Goal: Contribute content

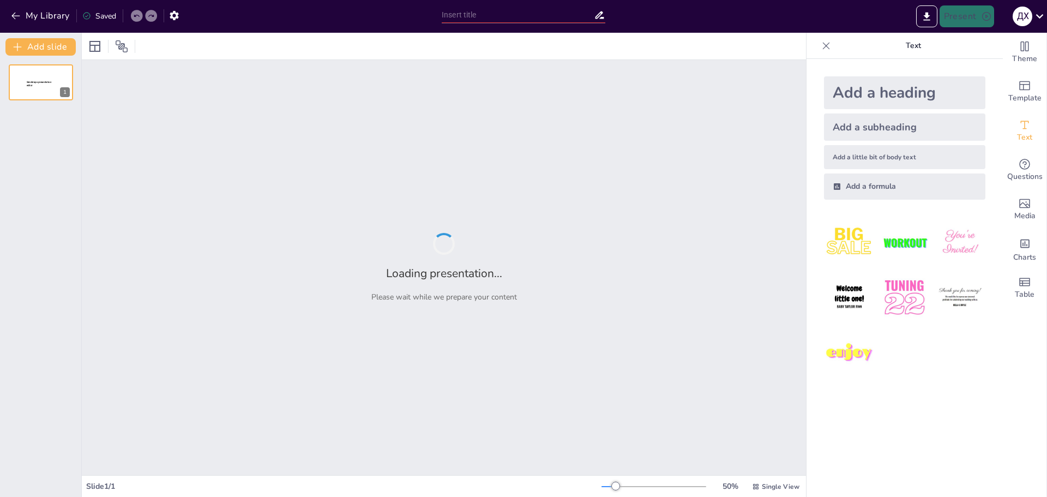
type input "Экологические основы природопользования: Кризисы и вызовы современности"
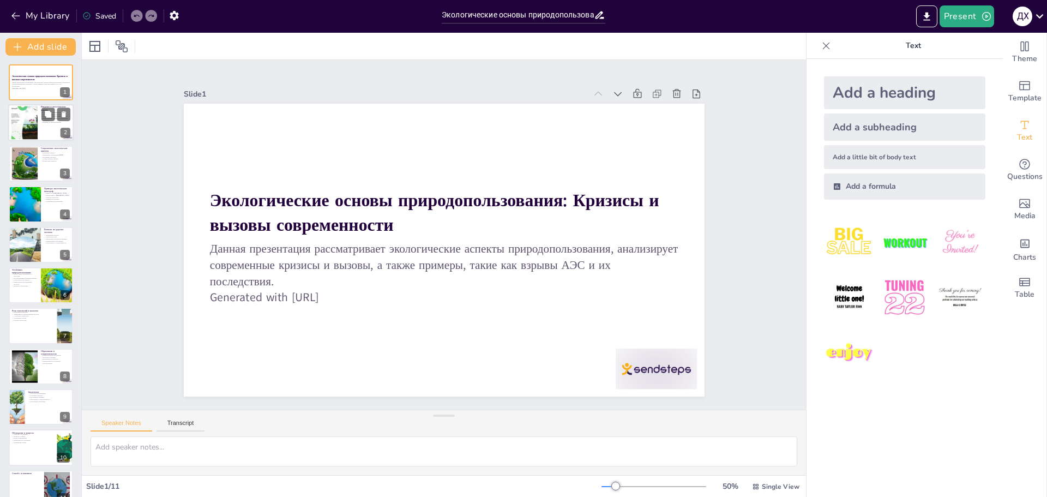
click at [23, 119] on div at bounding box center [24, 122] width 59 height 33
type textarea "Loremipsumdol sitametc adipisci elitsed doe temporincidid utlaboreetdol magnaal…"
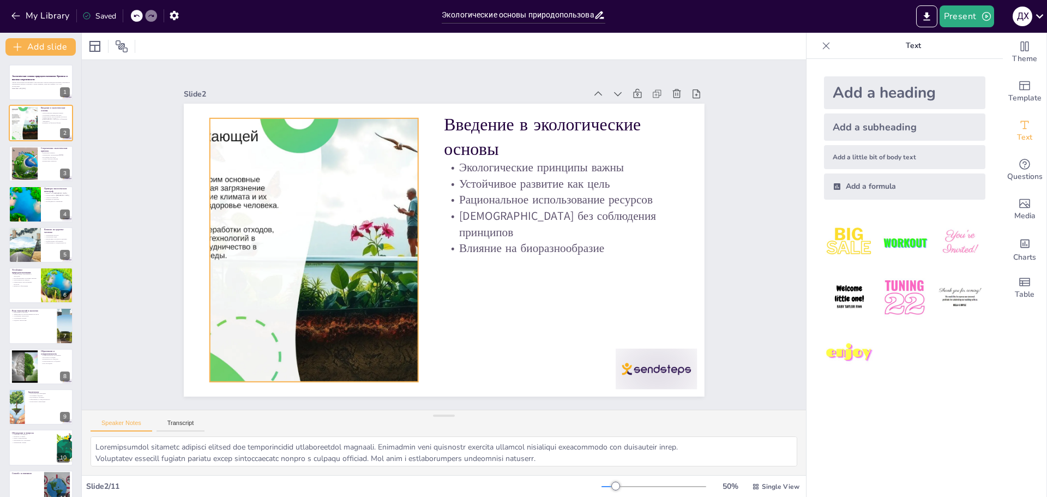
click at [275, 188] on div at bounding box center [314, 249] width 469 height 263
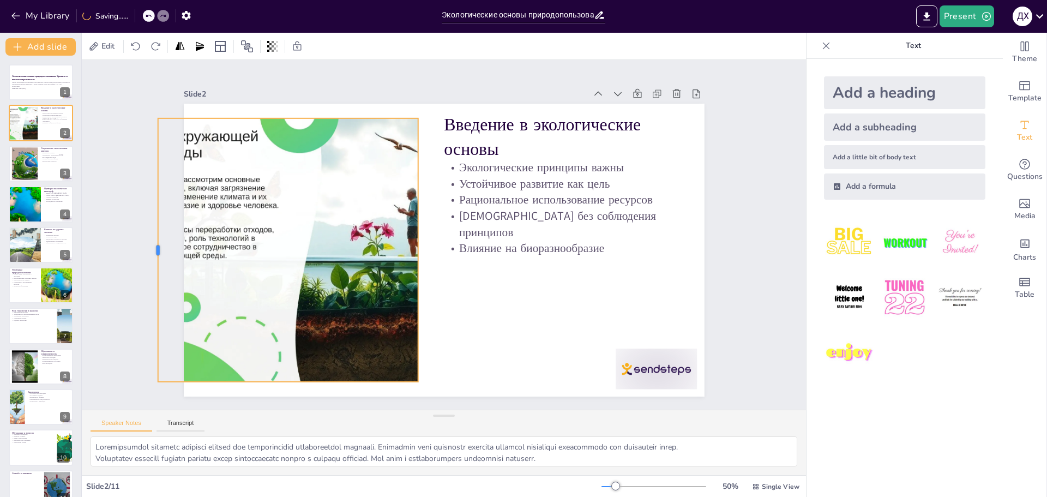
drag, startPoint x: 201, startPoint y: 245, endPoint x: 154, endPoint y: 234, distance: 47.6
click at [151, 236] on div at bounding box center [153, 219] width 36 height 263
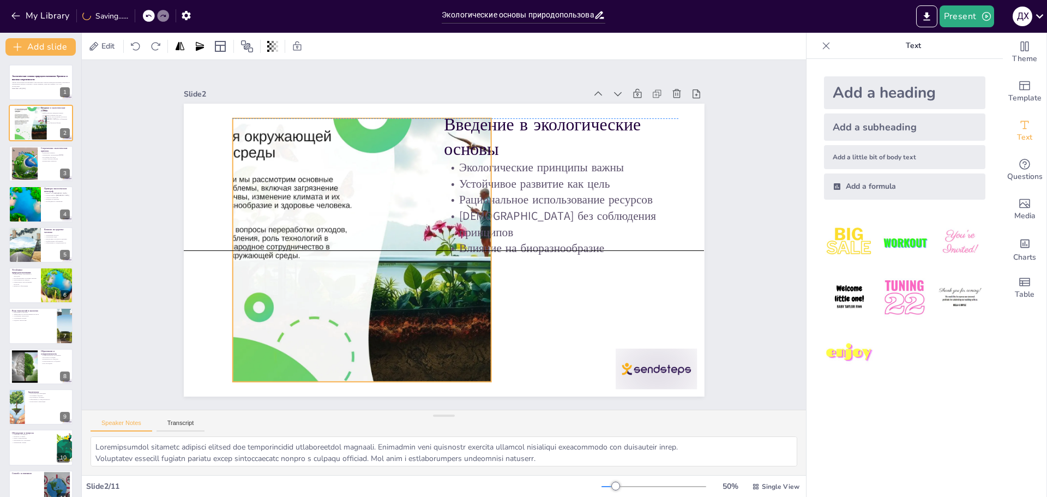
drag, startPoint x: 290, startPoint y: 236, endPoint x: 327, endPoint y: 230, distance: 37.6
click at [327, 230] on div at bounding box center [386, 243] width 494 height 311
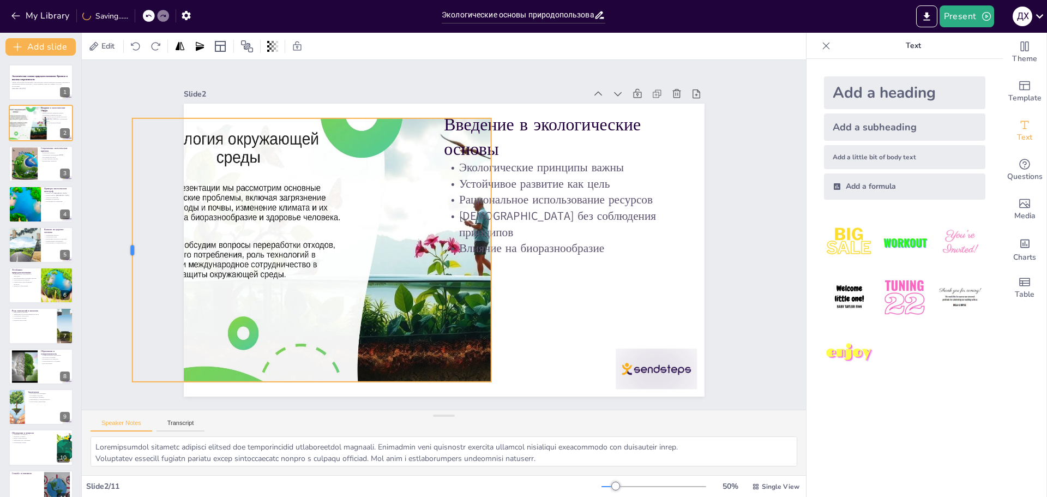
drag, startPoint x: 221, startPoint y: 241, endPoint x: 131, endPoint y: 241, distance: 90.0
click at [123, 241] on div at bounding box center [127, 249] width 9 height 263
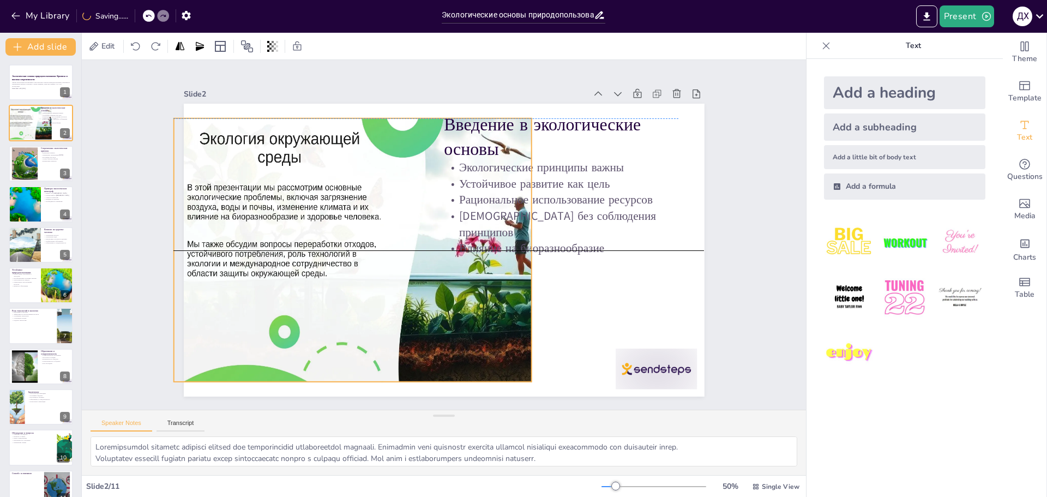
drag, startPoint x: 340, startPoint y: 249, endPoint x: 453, endPoint y: 294, distance: 121.1
click at [331, 246] on div at bounding box center [417, 267] width 488 height 298
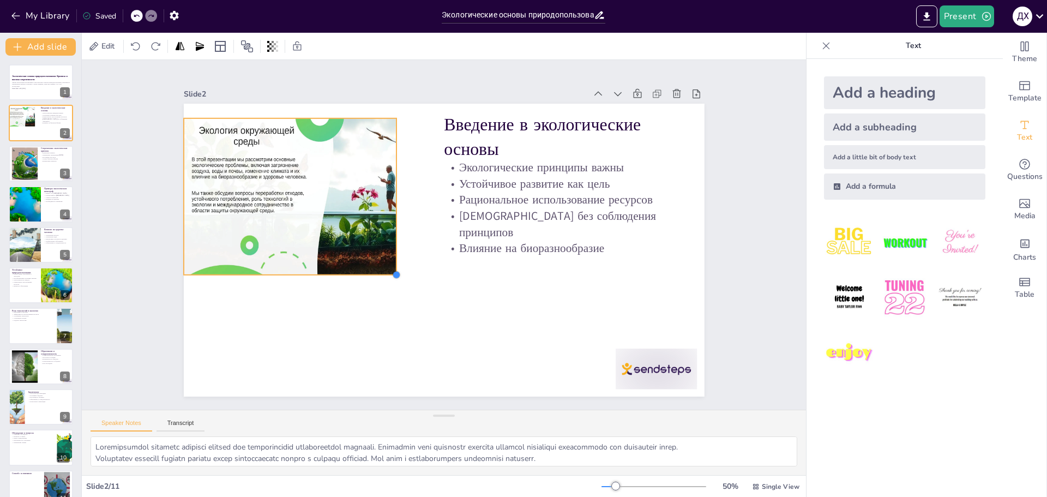
drag, startPoint x: 536, startPoint y: 375, endPoint x: 346, endPoint y: 255, distance: 224.6
click at [361, 267] on div "Введение в экологические основы Экологические принципы важны Устойчивое развити…" at bounding box center [440, 249] width 571 height 395
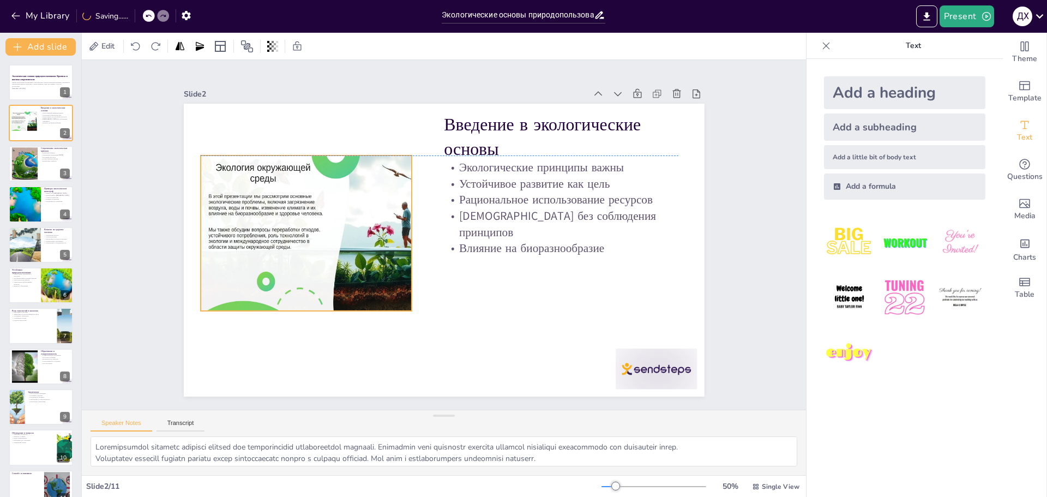
drag, startPoint x: 297, startPoint y: 223, endPoint x: 315, endPoint y: 259, distance: 40.0
click at [315, 259] on div at bounding box center [345, 243] width 288 height 176
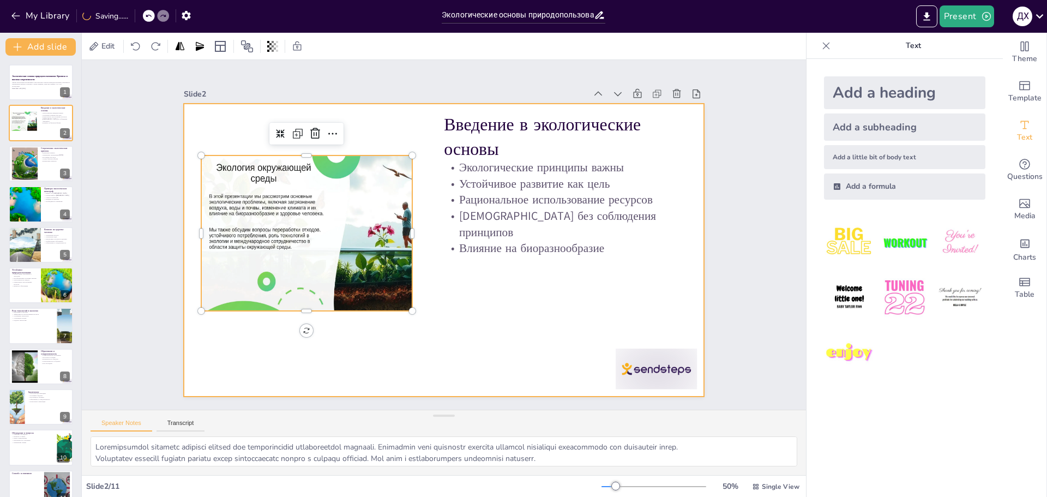
click at [362, 113] on div at bounding box center [444, 250] width 521 height 293
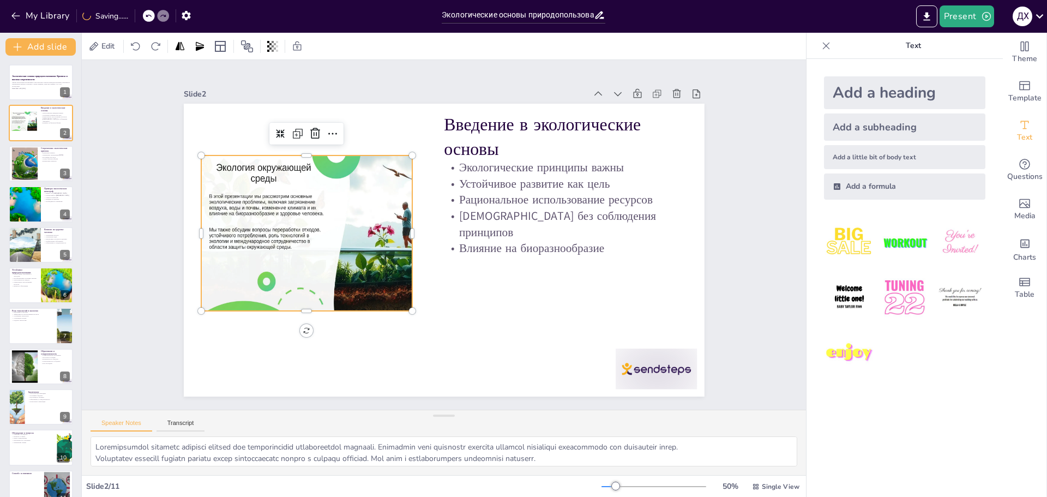
click at [323, 204] on div at bounding box center [345, 243] width 288 height 176
click at [710, 293] on div "Slide 1 Экологические основы природопользования: Кризисы и вызовы современности…" at bounding box center [444, 234] width 582 height 323
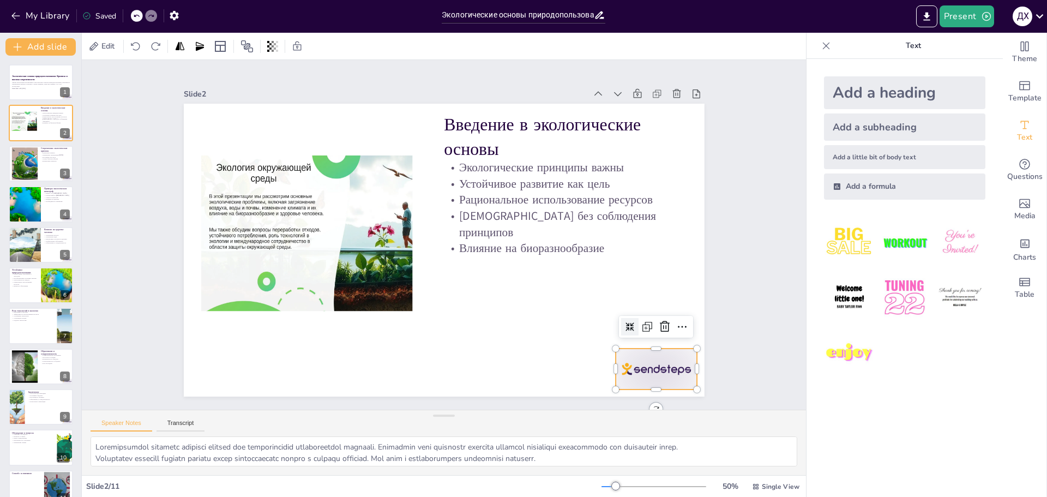
click at [656, 365] on div at bounding box center [656, 369] width 81 height 41
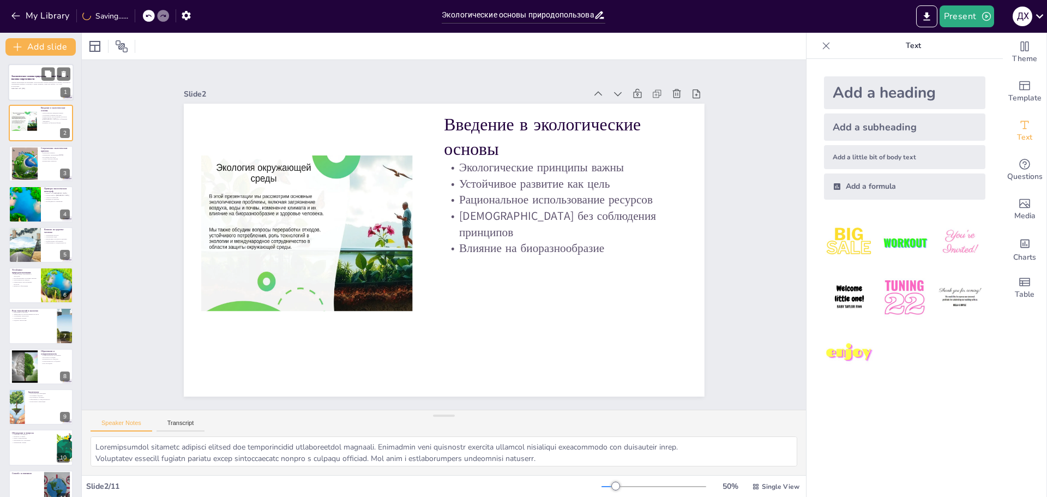
click at [38, 91] on div at bounding box center [40, 82] width 65 height 37
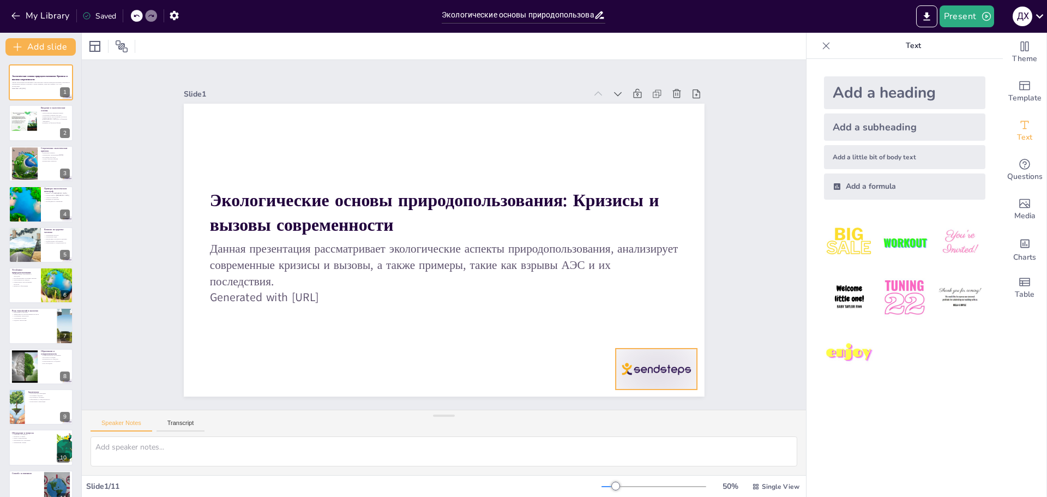
click at [637, 375] on div at bounding box center [656, 369] width 81 height 41
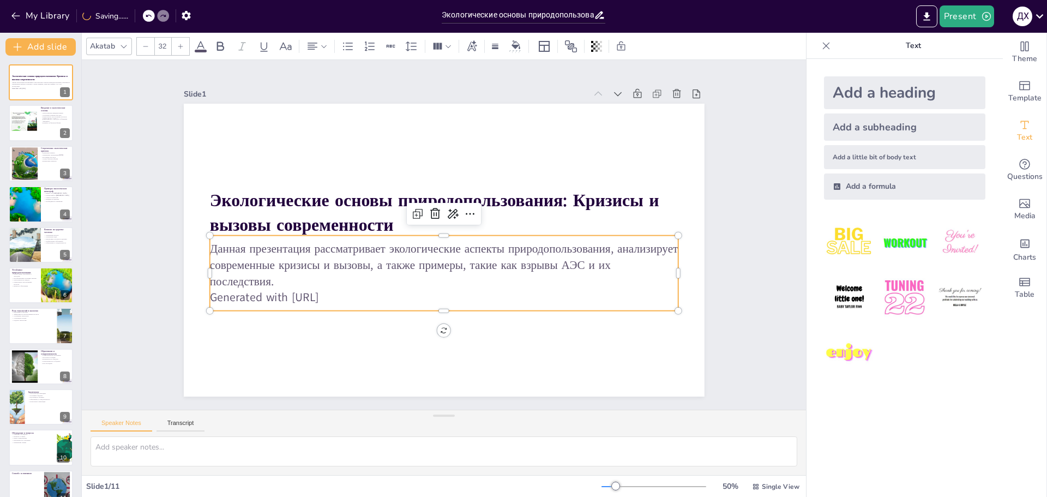
click at [275, 266] on p "Данная презентация рассматривает экологические аспекты природопользования, анал…" at bounding box center [443, 265] width 469 height 49
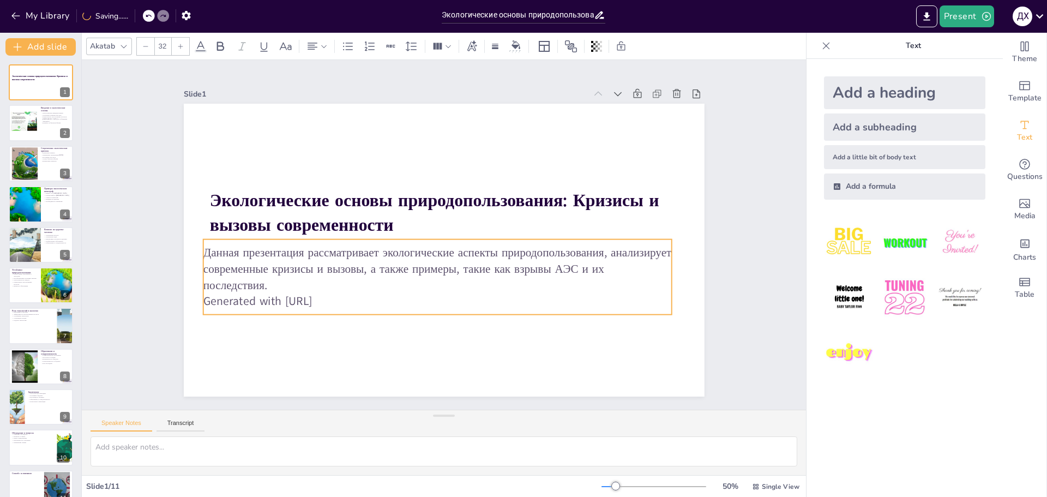
drag, startPoint x: 355, startPoint y: 281, endPoint x: 348, endPoint y: 285, distance: 7.6
click at [348, 285] on p "Generated with [URL]" at bounding box center [431, 299] width 468 height 65
click at [335, 279] on p "Данная презентация рассматривает экологические аспекты природопользования, анал…" at bounding box center [437, 268] width 469 height 49
click at [335, 278] on p "Данная презентация рассматривает экологические аспекты природопользования, анал…" at bounding box center [437, 268] width 469 height 49
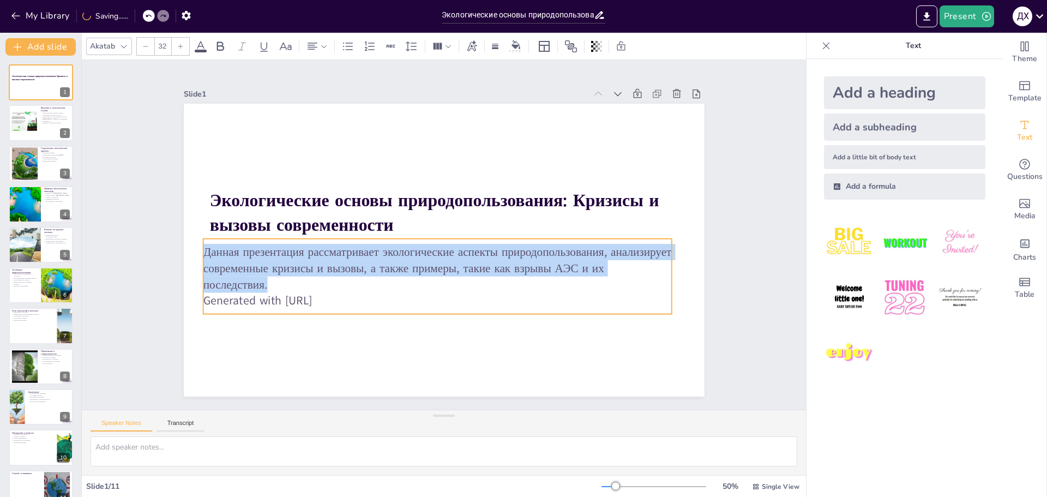
click at [335, 278] on p "Данная презентация рассматривает экологические аспекты природопользования, анал…" at bounding box center [437, 268] width 469 height 49
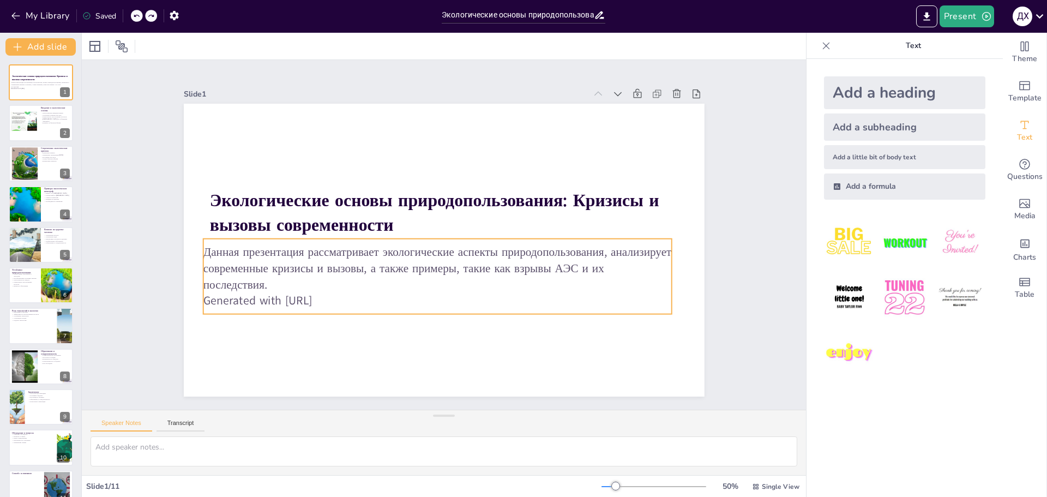
click at [335, 278] on p "Данная презентация рассматривает экологические аспекты природопользования, анал…" at bounding box center [437, 268] width 469 height 49
click at [335, 278] on p "Данная презентация рассматривает экологические аспекты природопользования, анал…" at bounding box center [434, 267] width 471 height 97
click at [335, 278] on p "Данная презентация рассматривает экологические аспекты природопользования, анал…" at bounding box center [416, 255] width 381 height 350
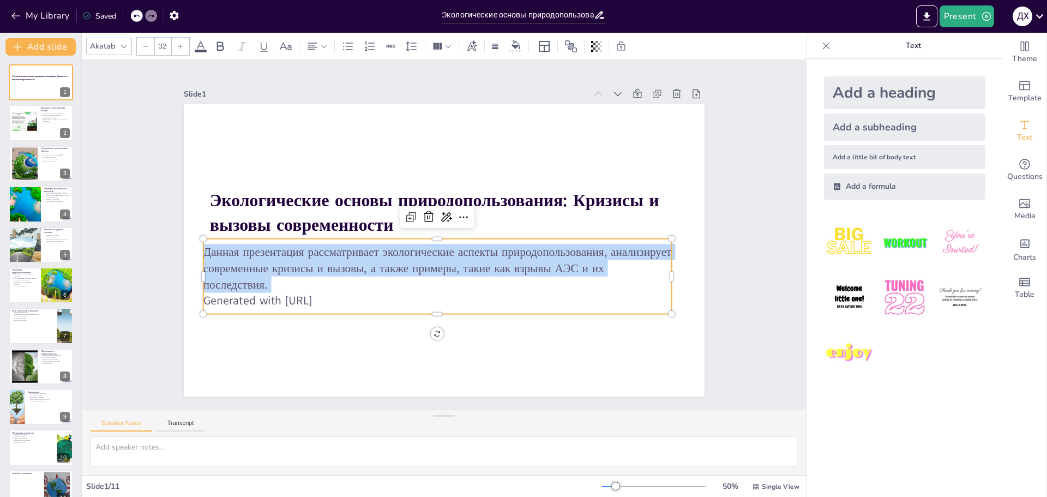
click at [335, 278] on p "Данная презентация рассматривает экологические аспекты природопользования, анал…" at bounding box center [434, 267] width 471 height 97
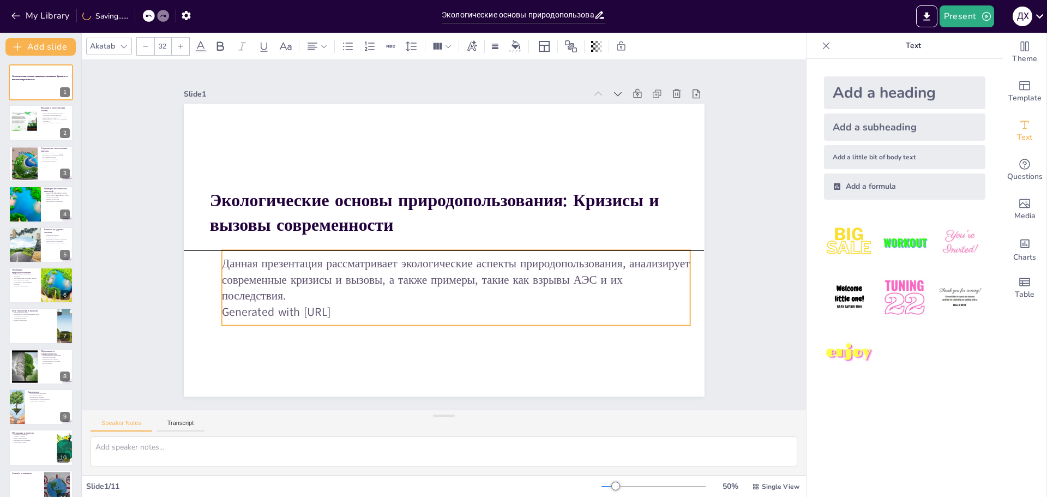
drag, startPoint x: 341, startPoint y: 291, endPoint x: 373, endPoint y: 298, distance: 32.0
click at [373, 298] on p "Generated with [URL]" at bounding box center [416, 307] width 414 height 248
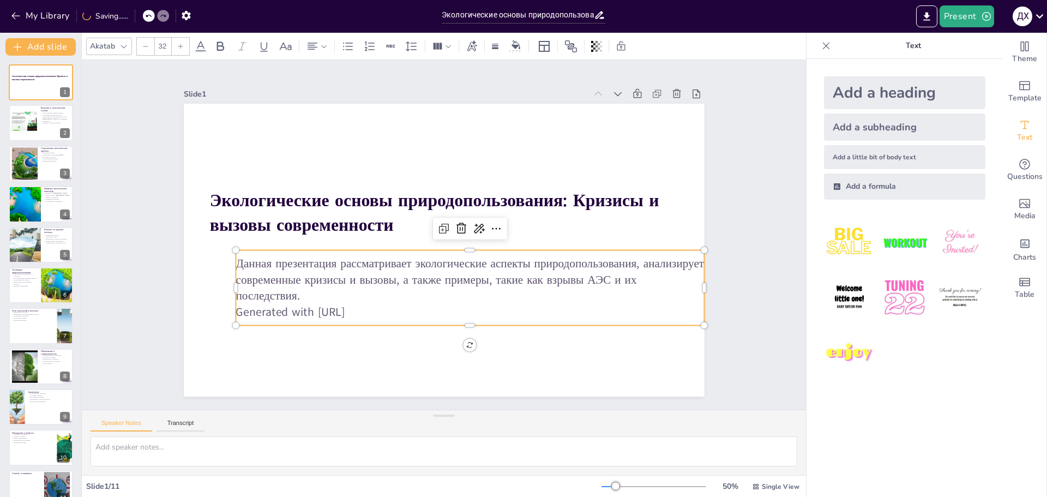
click at [373, 304] on p "Generated with [URL]" at bounding box center [470, 312] width 469 height 16
click at [395, 280] on p "Данная презентация рассматривает экологические аспекты природопользования, анал…" at bounding box center [438, 286] width 407 height 315
click at [395, 280] on p "Данная презентация рассматривает экологические аспекты природопользования, анал…" at bounding box center [470, 279] width 469 height 49
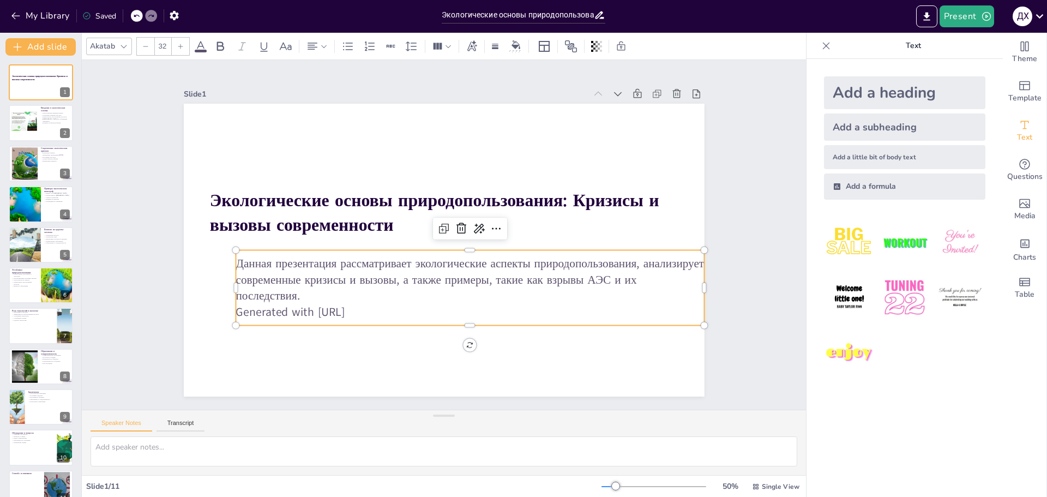
click at [395, 280] on p "Данная презентация рассматривает экологические аспекты природопользования, анал…" at bounding box center [465, 282] width 471 height 98
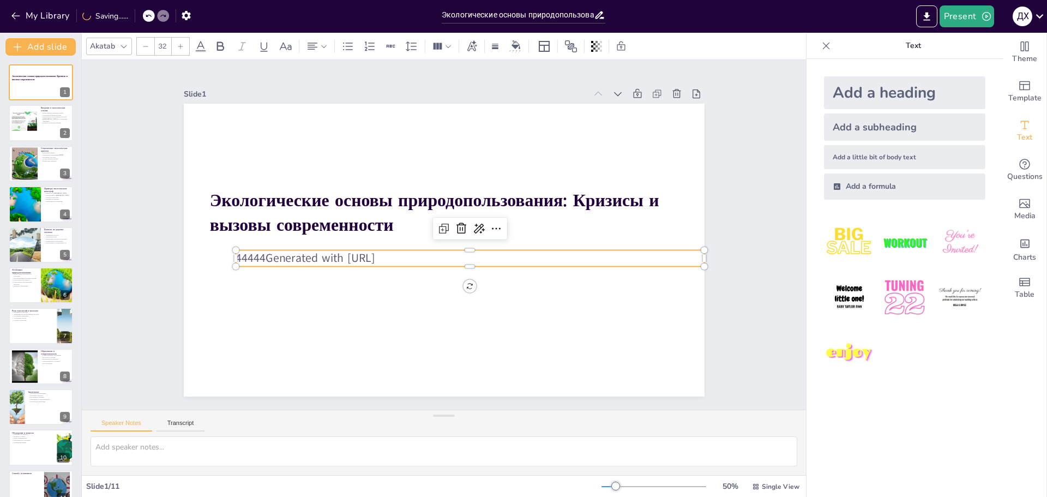
click at [407, 255] on p "44444Generated with [URL]" at bounding box center [467, 260] width 468 height 65
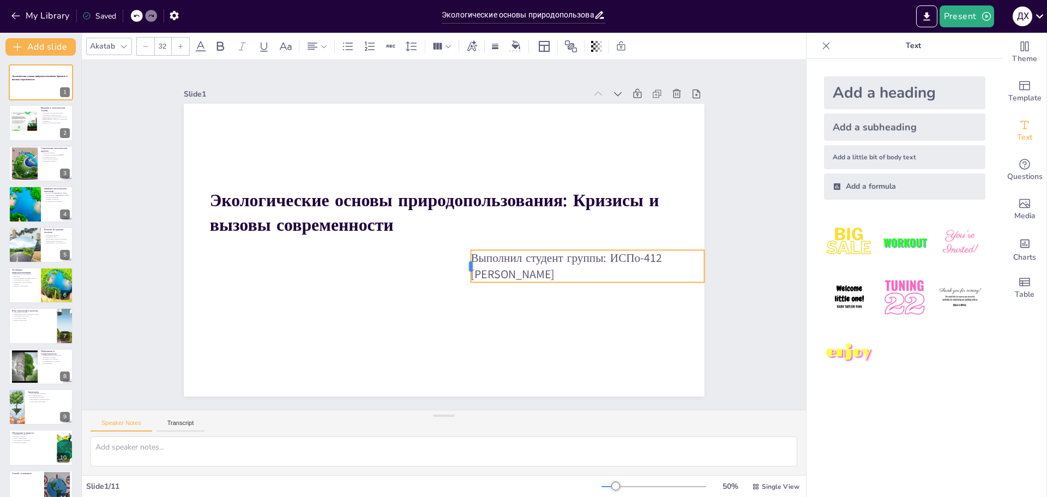
drag, startPoint x: 227, startPoint y: 262, endPoint x: 463, endPoint y: 268, distance: 235.2
click at [463, 268] on div at bounding box center [466, 266] width 9 height 32
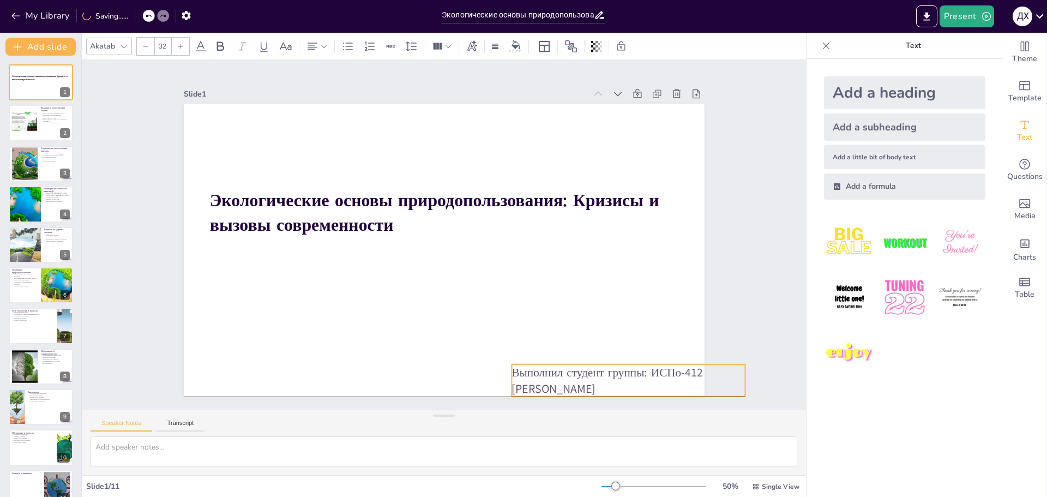
drag, startPoint x: 538, startPoint y: 267, endPoint x: 579, endPoint y: 378, distance: 118.6
click at [579, 380] on p "[PERSON_NAME]" at bounding box center [628, 388] width 233 height 16
click at [572, 380] on p "[PERSON_NAME]" at bounding box center [629, 388] width 233 height 16
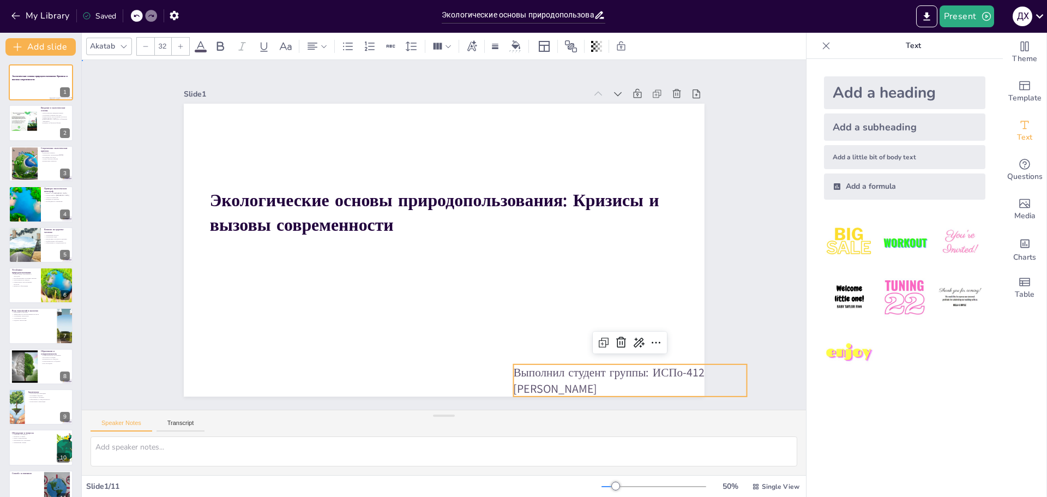
click at [738, 310] on div "Slide 1 Экологические основы природопользования: Кризисы и вызовы современности…" at bounding box center [444, 235] width 724 height 350
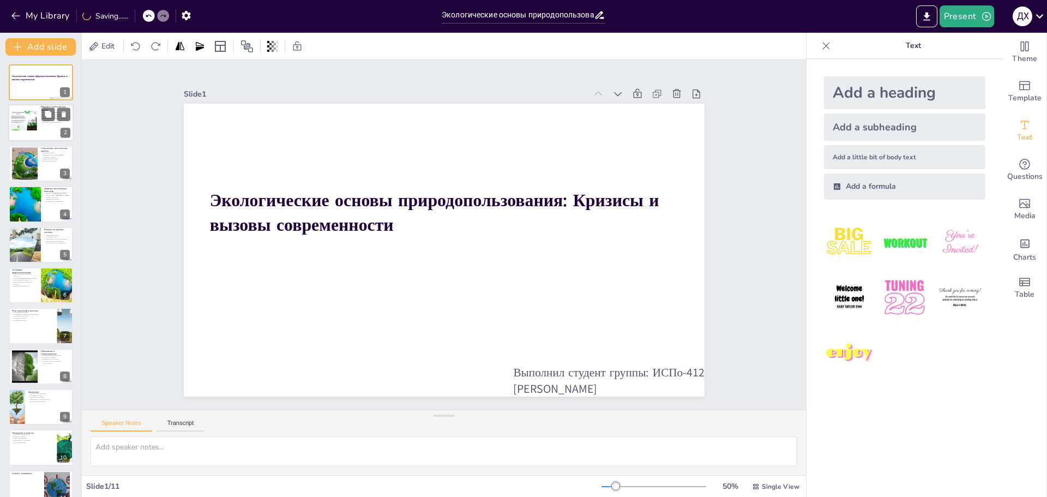
click at [35, 128] on div at bounding box center [28, 122] width 37 height 22
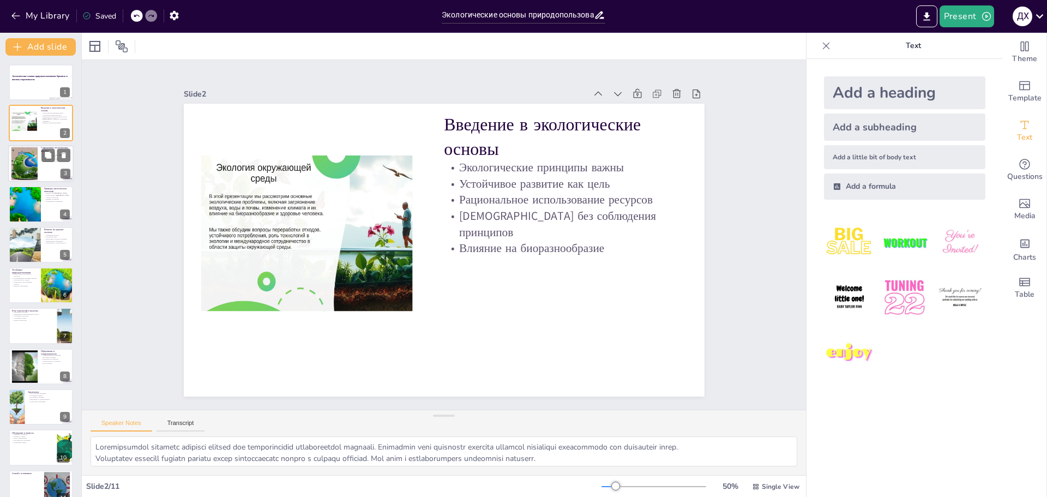
click at [41, 165] on div at bounding box center [40, 163] width 65 height 37
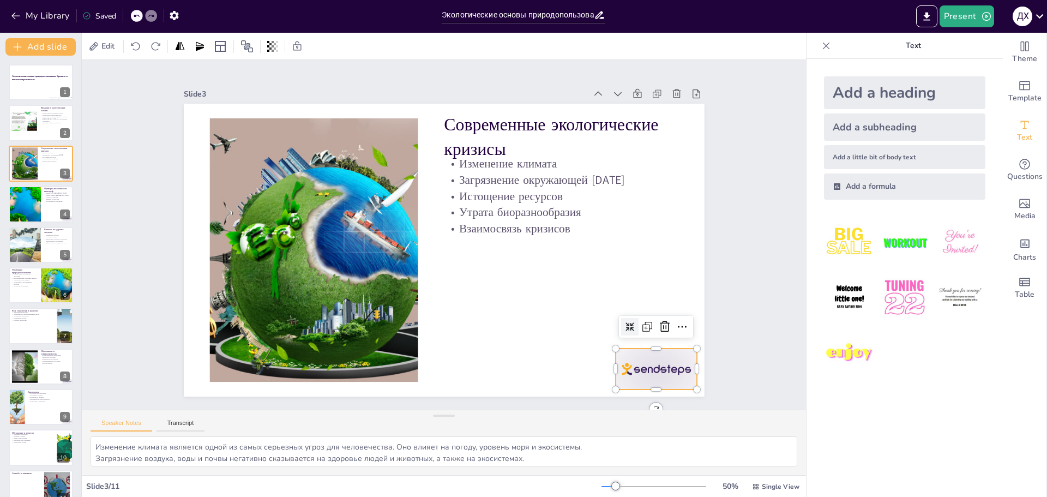
click at [619, 366] on div at bounding box center [640, 390] width 85 height 49
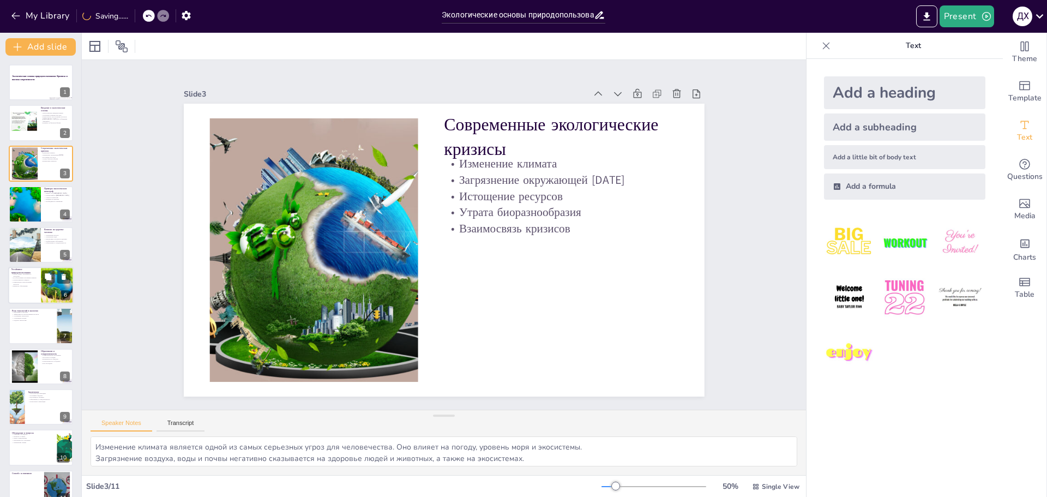
click at [27, 283] on p "Рациональное использование ресурсов" at bounding box center [24, 283] width 26 height 4
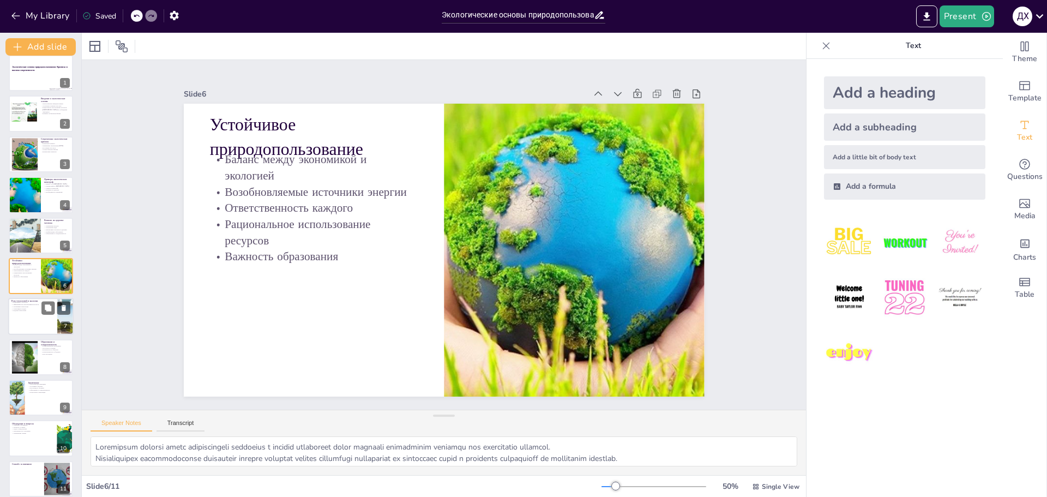
click at [32, 327] on div at bounding box center [40, 316] width 65 height 37
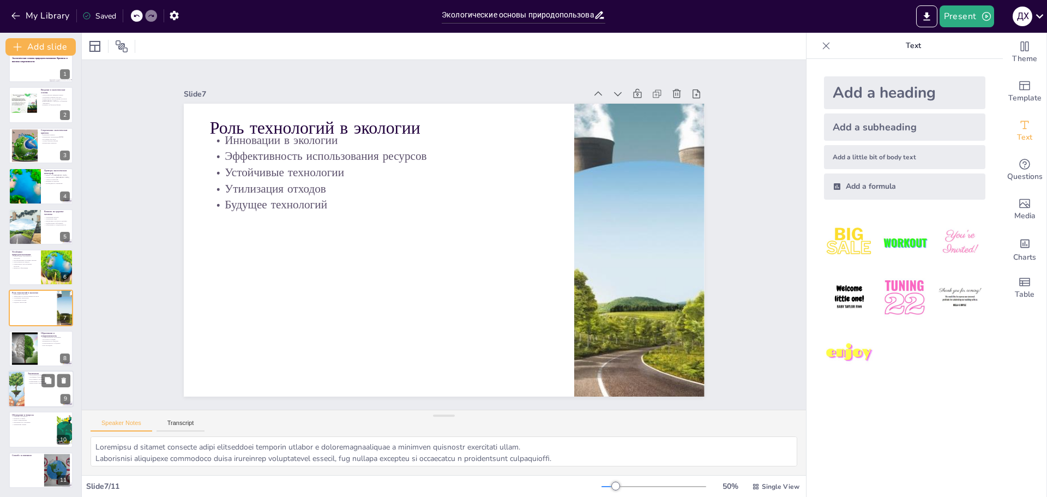
click at [41, 378] on p "Роль каждого человека" at bounding box center [49, 379] width 43 height 2
type textarea "Loremipsum dolorsitametc adipiscin elitsedd eiusmod tem incididuntu laboreetdol…"
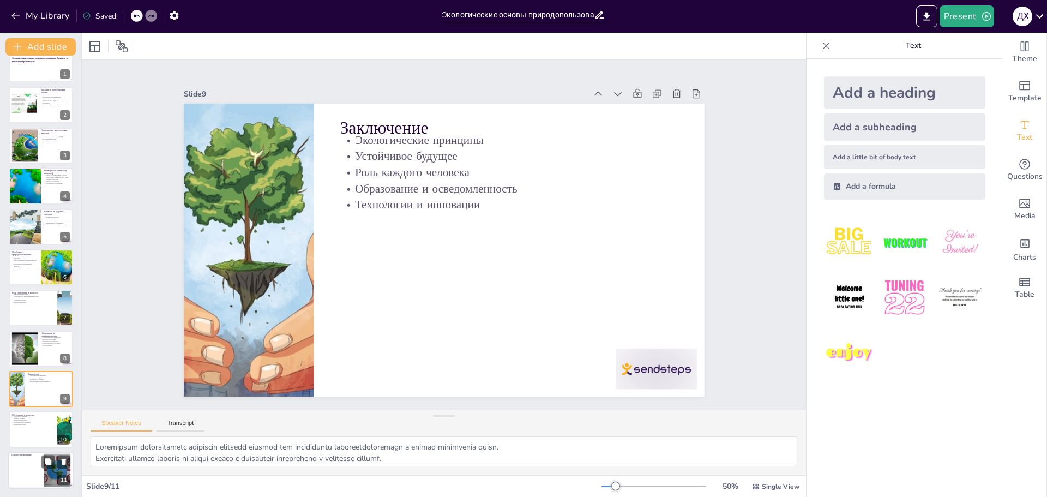
click at [29, 462] on div at bounding box center [40, 470] width 65 height 37
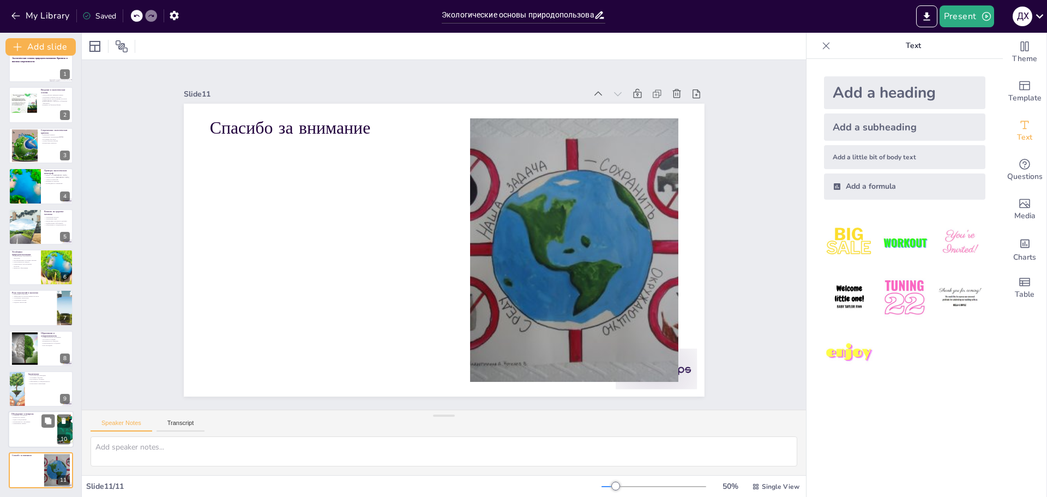
click at [32, 423] on p "Применение знаний" at bounding box center [32, 424] width 43 height 2
type textarea "Открытое обсуждение позволяет участникам делиться мнениями и находить совместны…"
